Goal: Task Accomplishment & Management: Manage account settings

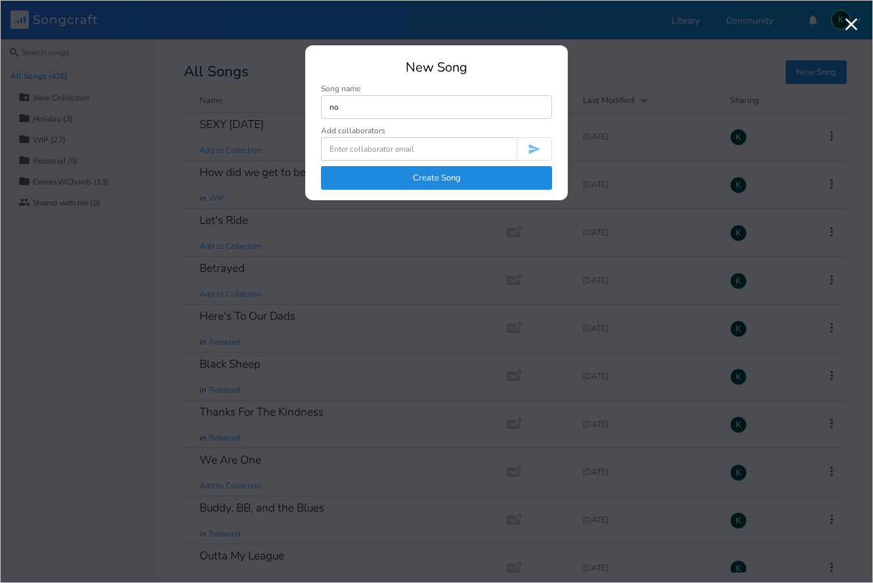
type input "n"
type input "Nothing Left To Give"
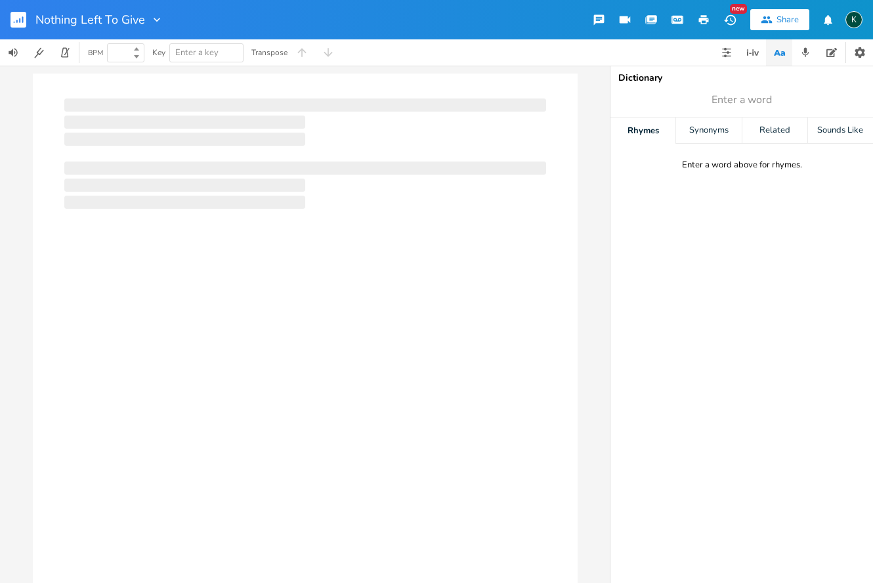
type input "100"
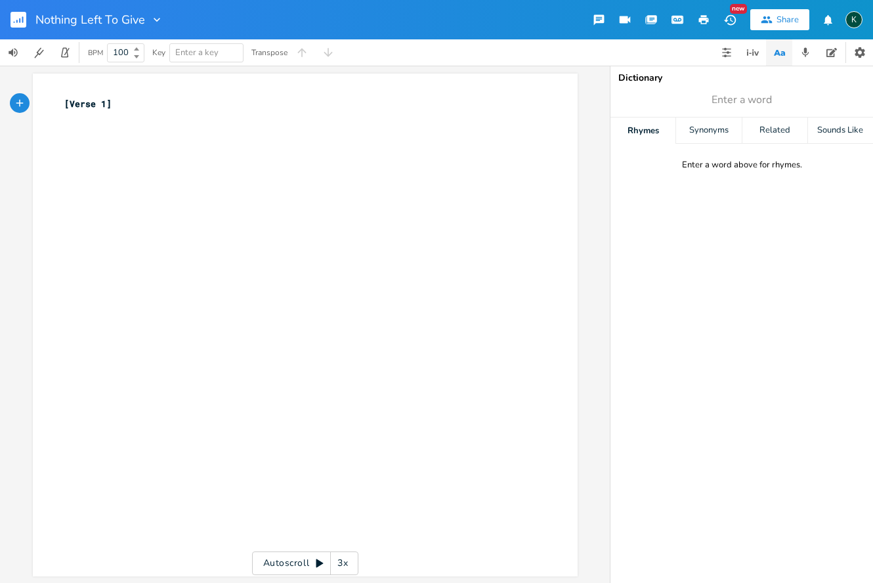
click at [154, 20] on icon "button" at bounding box center [156, 19] width 13 height 13
click at [165, 55] on span "Collection Collections" at bounding box center [174, 59] width 53 height 9
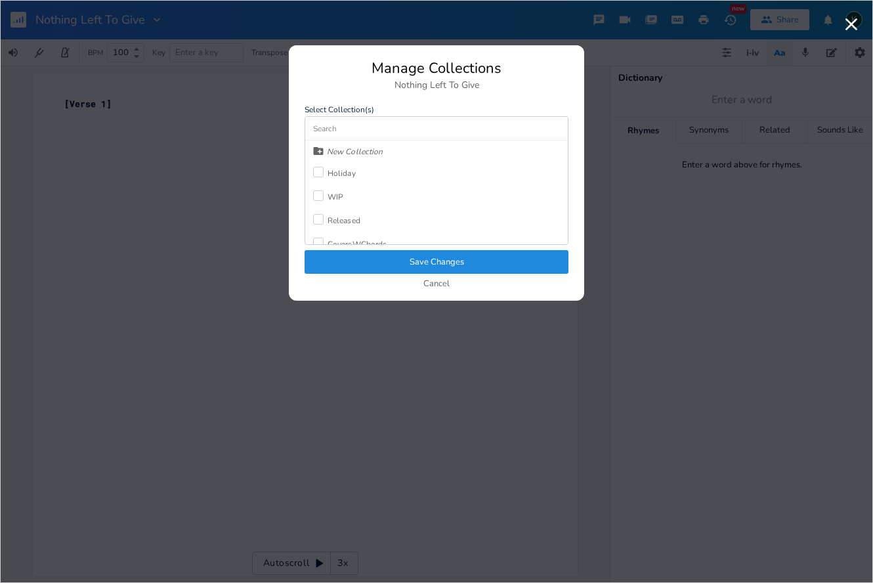
click at [330, 199] on div "WIP" at bounding box center [335, 197] width 16 height 8
click at [383, 265] on button "Save Changes" at bounding box center [437, 262] width 264 height 24
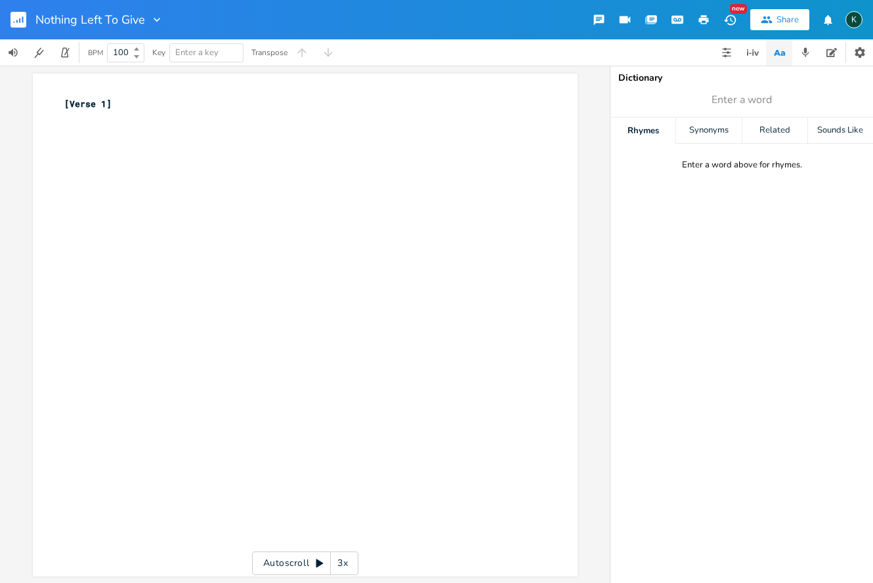
scroll to position [0, 1]
type textarea "["
drag, startPoint x: 141, startPoint y: 96, endPoint x: 42, endPoint y: 97, distance: 99.1
click at [43, 97] on div "x [Verse 1] ​" at bounding box center [305, 325] width 545 height 503
type textarea "[Verse 1]"
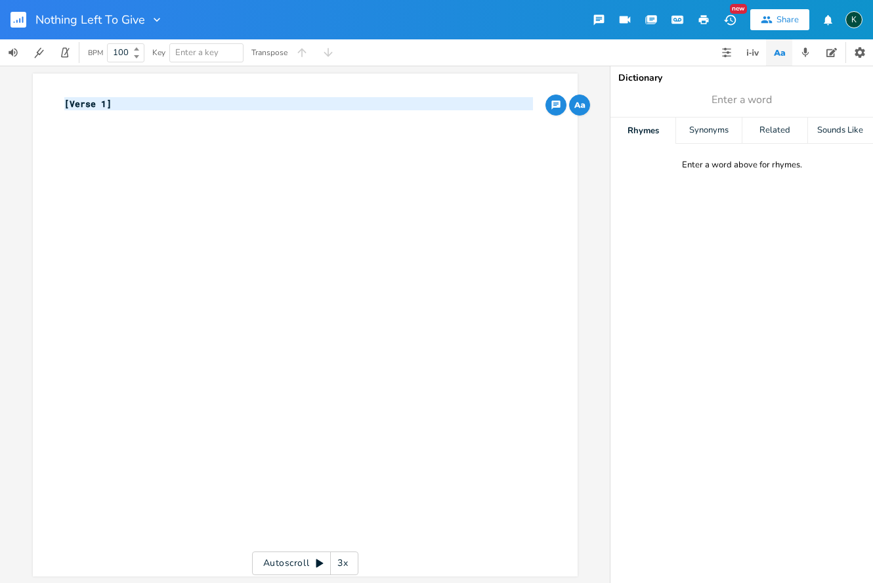
drag, startPoint x: 137, startPoint y: 113, endPoint x: 39, endPoint y: 104, distance: 98.9
click at [39, 104] on div "[Verse 1] x [Verse 1] ​" at bounding box center [305, 325] width 545 height 503
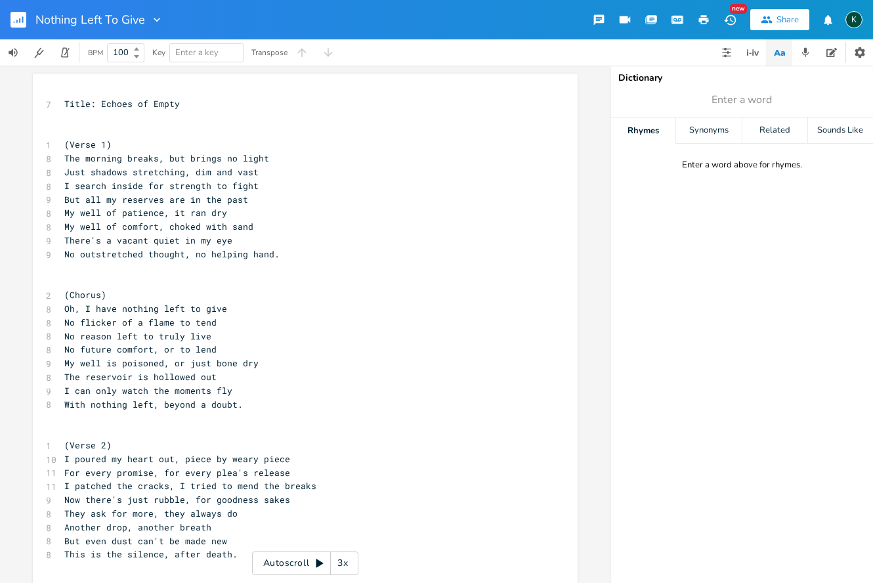
scroll to position [543, 0]
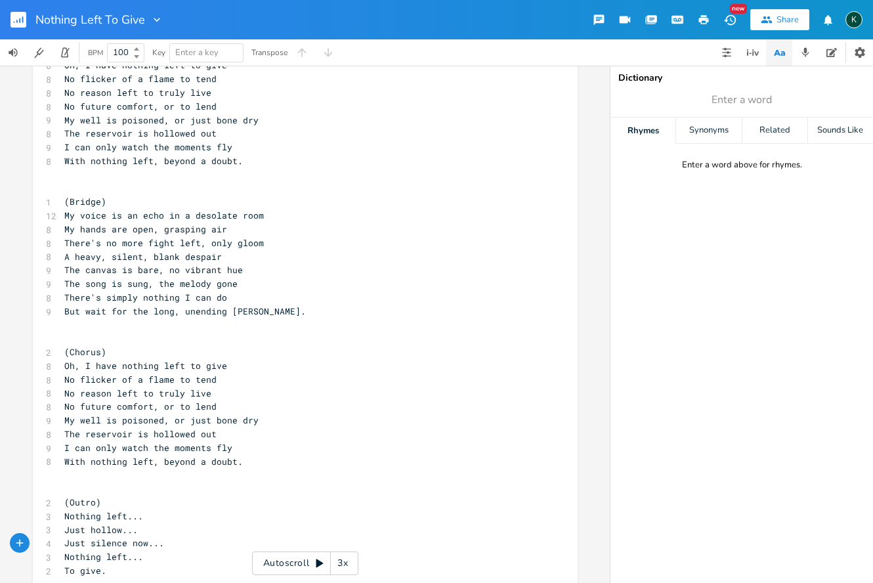
click at [18, 25] on rect "button" at bounding box center [19, 20] width 16 height 16
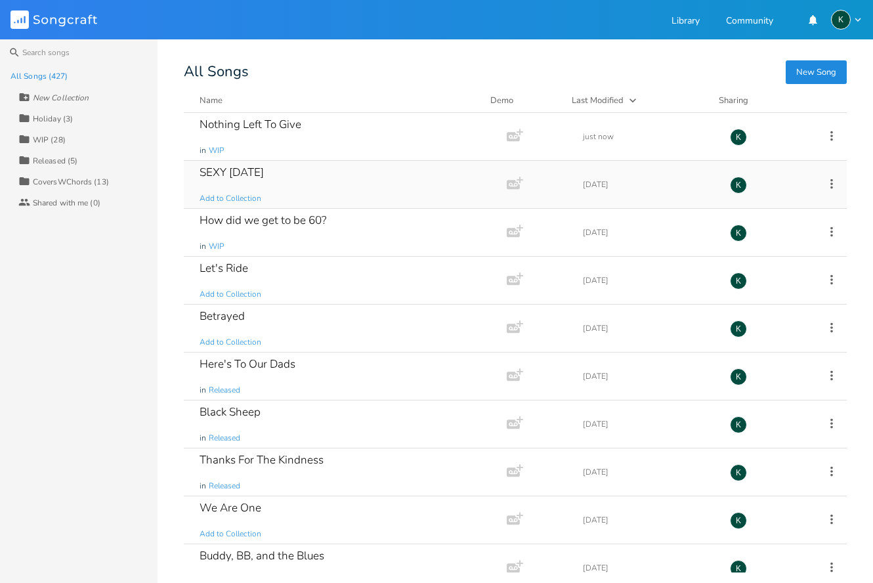
click at [232, 204] on div "SEXY [DATE] Add to Collection" at bounding box center [343, 184] width 286 height 47
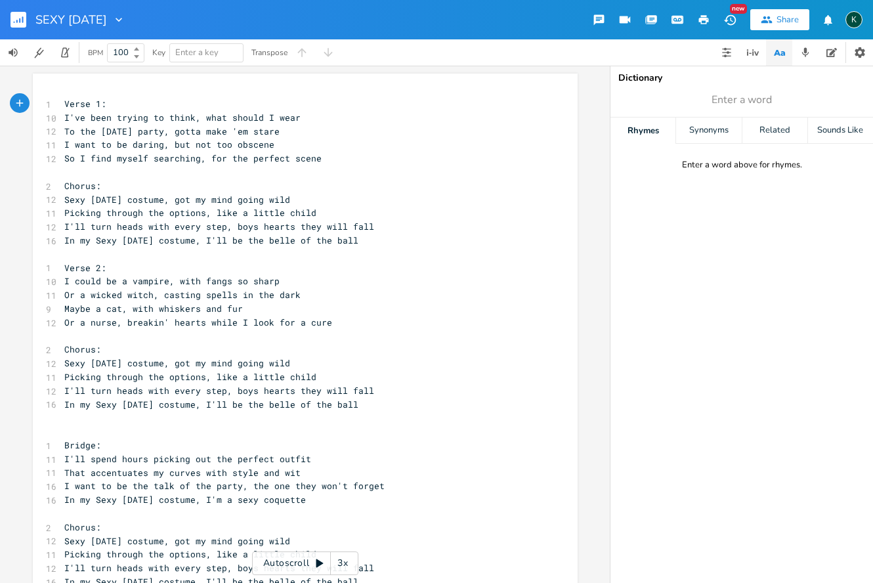
click at [125, 22] on icon "button" at bounding box center [118, 19] width 13 height 13
click at [165, 57] on span "Collection Collections" at bounding box center [172, 59] width 53 height 9
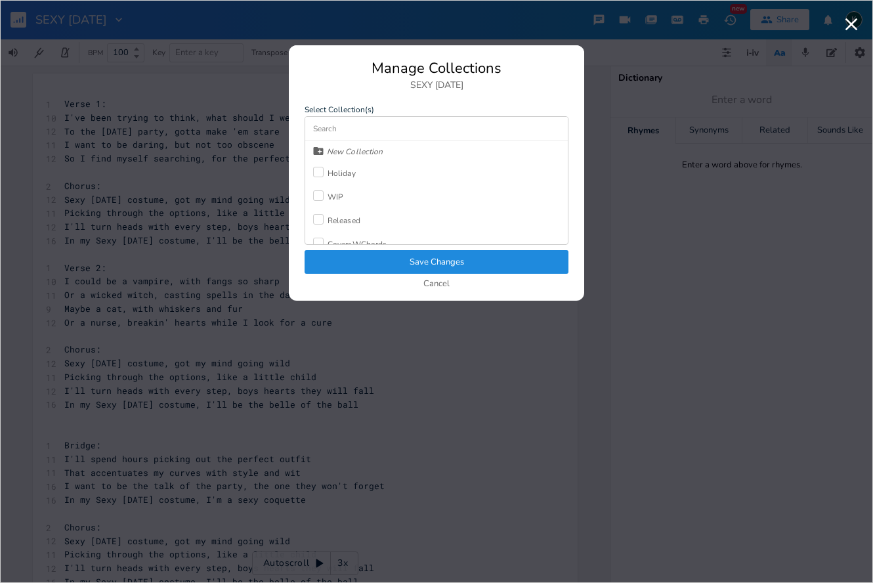
click at [318, 175] on div at bounding box center [318, 172] width 11 height 11
click at [371, 265] on button "Save Changes" at bounding box center [437, 262] width 264 height 24
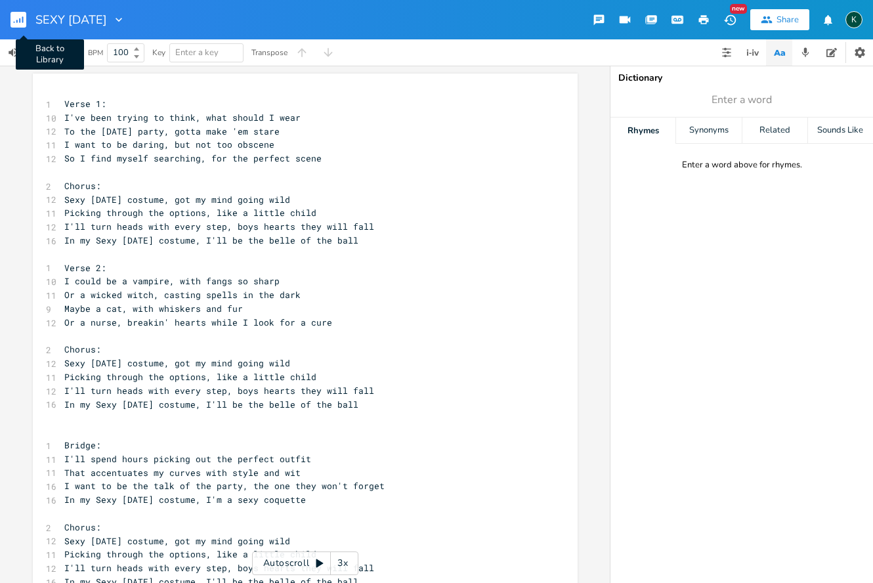
click at [16, 25] on rect "button" at bounding box center [19, 20] width 16 height 16
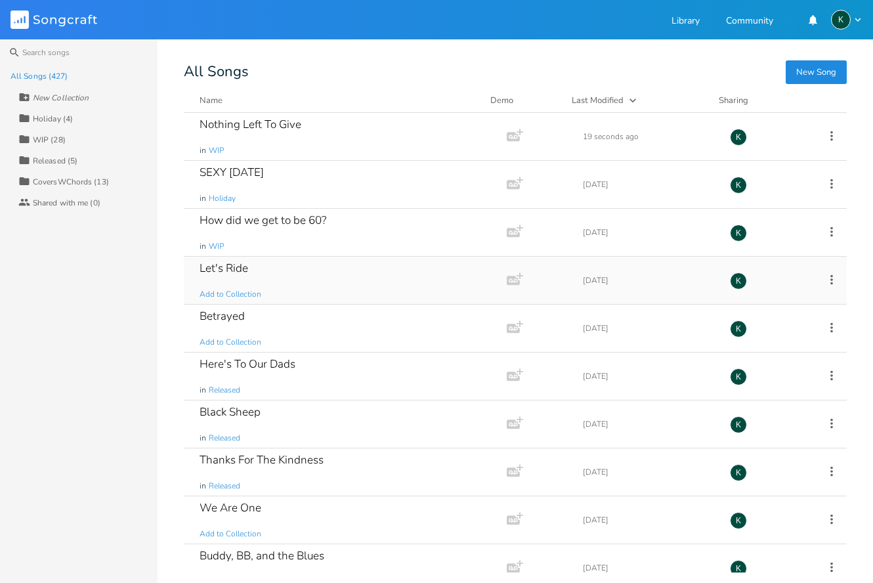
click at [217, 270] on div "Let's Ride" at bounding box center [224, 268] width 49 height 11
